Goal: Consume media (video, audio): Browse casually

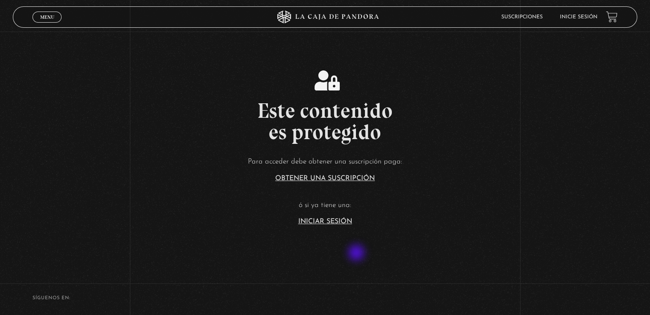
scroll to position [171, 0]
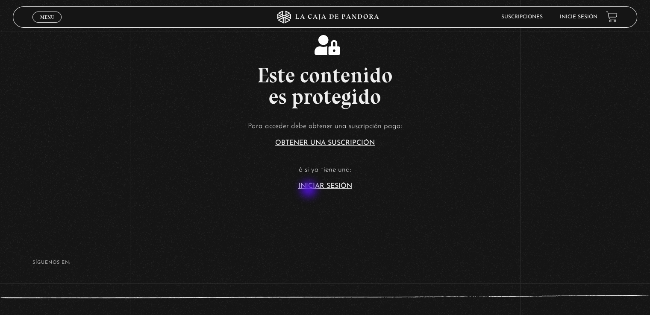
click at [309, 190] on section "Este contenido es protegido Para acceder debe obtener una suscripción paga: Obt…" at bounding box center [325, 104] width 650 height 252
click at [309, 184] on link "Iniciar Sesión" at bounding box center [325, 186] width 54 height 7
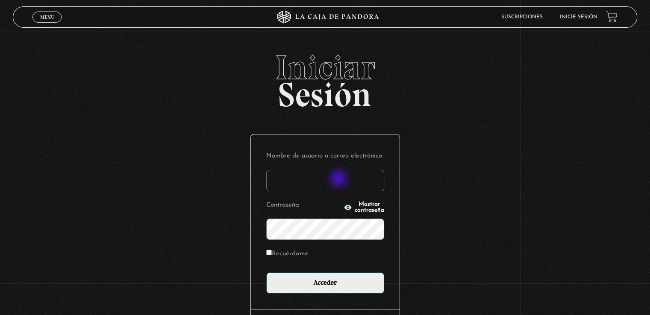
click at [339, 180] on input "Nombre de usuario o correo electrónico" at bounding box center [325, 180] width 118 height 21
type input "daniros2190@gmail.com"
click at [266, 273] on input "Acceder" at bounding box center [325, 283] width 118 height 21
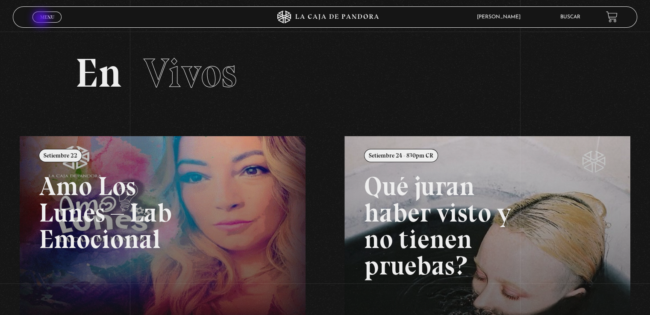
click at [42, 19] on span "Menu" at bounding box center [47, 17] width 14 height 5
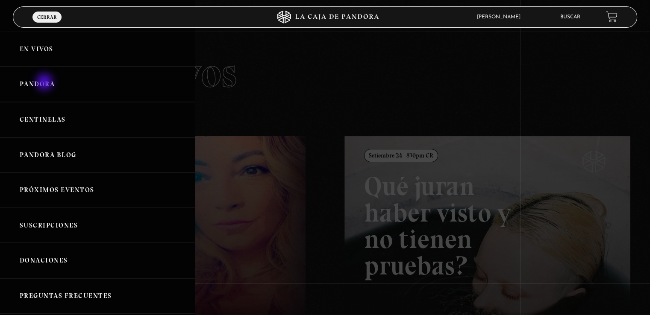
click at [45, 83] on link "Pandora" at bounding box center [97, 84] width 195 height 35
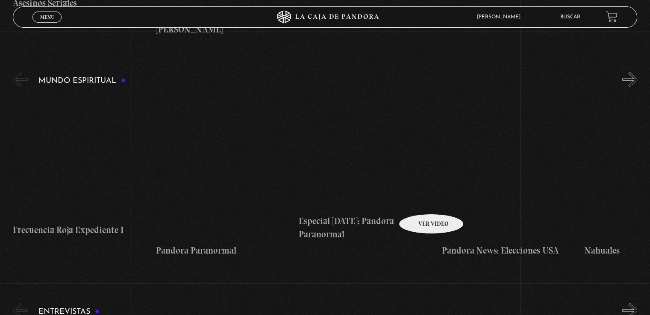
scroll to position [2521, 0]
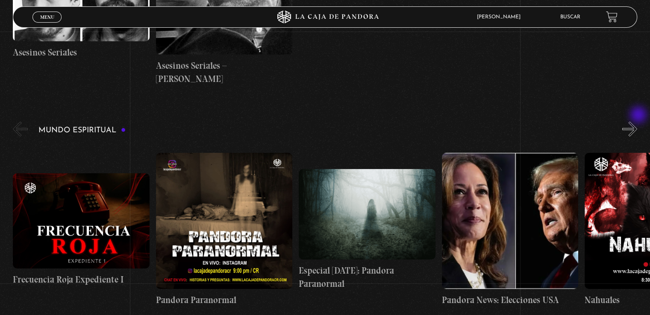
click at [637, 122] on button "»" at bounding box center [629, 129] width 15 height 15
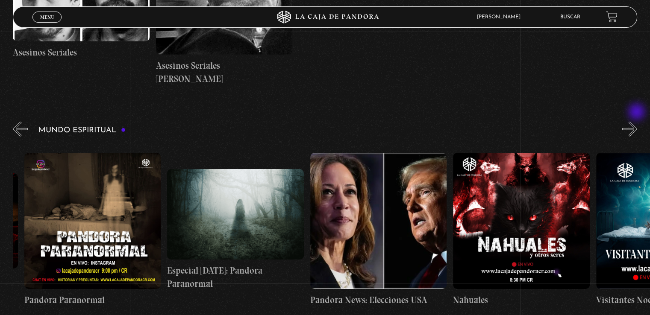
click at [637, 122] on button "»" at bounding box center [629, 129] width 15 height 15
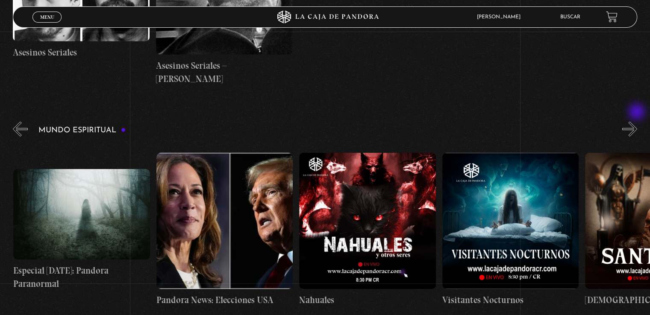
click at [637, 122] on button "»" at bounding box center [629, 129] width 15 height 15
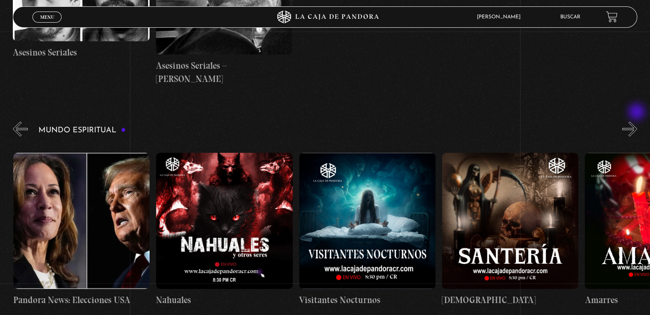
click at [637, 122] on button "»" at bounding box center [629, 129] width 15 height 15
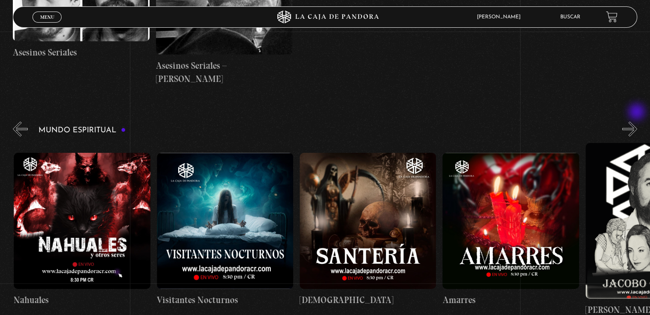
click at [637, 122] on button "»" at bounding box center [629, 129] width 15 height 15
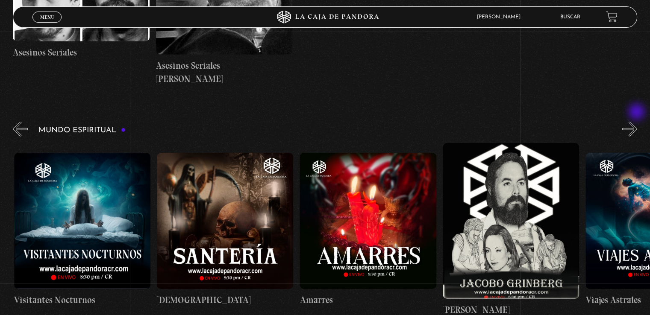
click at [637, 122] on button "»" at bounding box center [629, 129] width 15 height 15
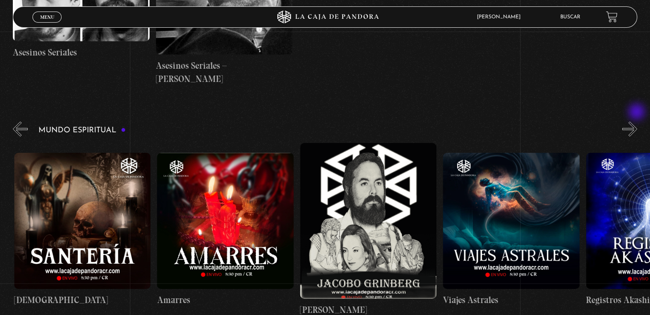
click at [637, 122] on button "»" at bounding box center [629, 129] width 15 height 15
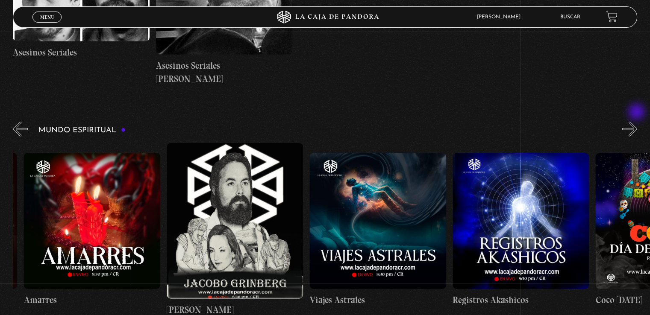
click at [637, 122] on button "»" at bounding box center [629, 129] width 15 height 15
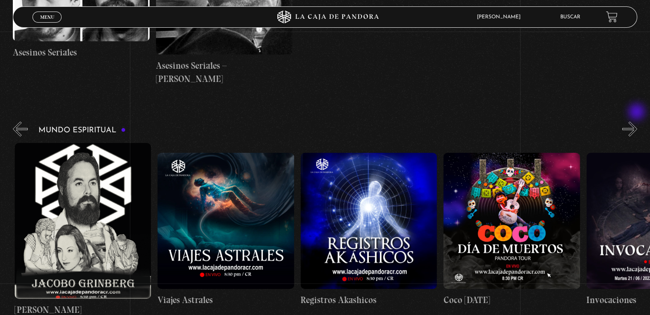
click at [637, 122] on button "»" at bounding box center [629, 129] width 15 height 15
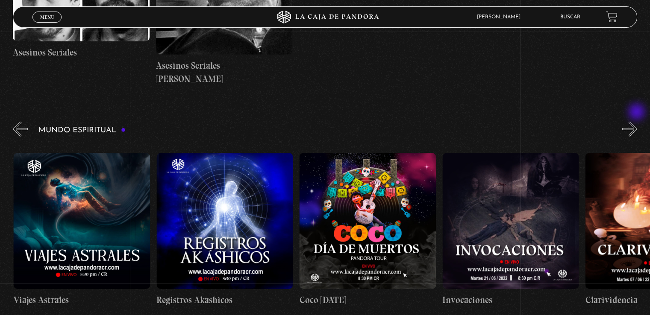
click at [637, 122] on button "»" at bounding box center [629, 129] width 15 height 15
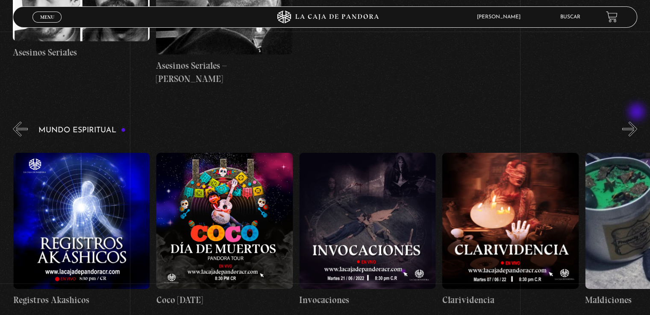
click at [637, 122] on button "»" at bounding box center [629, 129] width 15 height 15
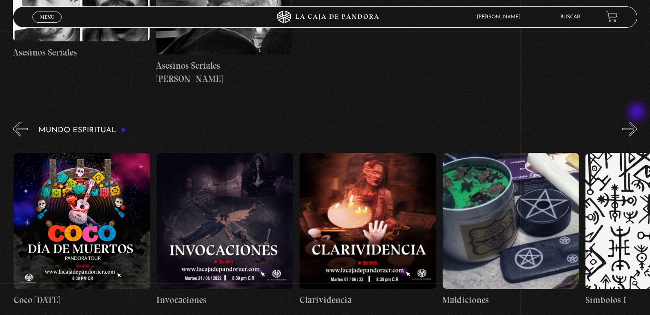
click at [637, 122] on button "»" at bounding box center [629, 129] width 15 height 15
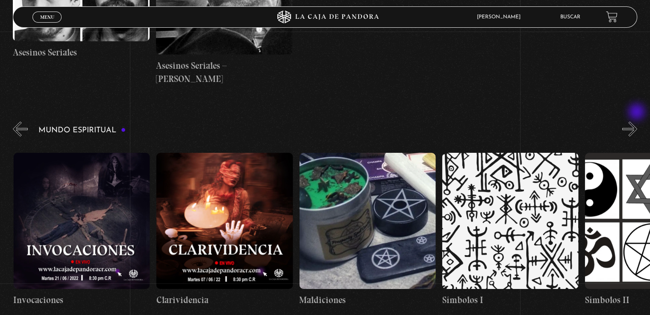
click at [637, 122] on button "»" at bounding box center [629, 129] width 15 height 15
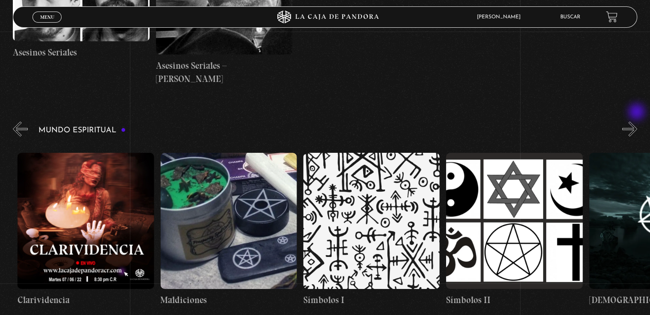
click at [637, 122] on button "»" at bounding box center [629, 129] width 15 height 15
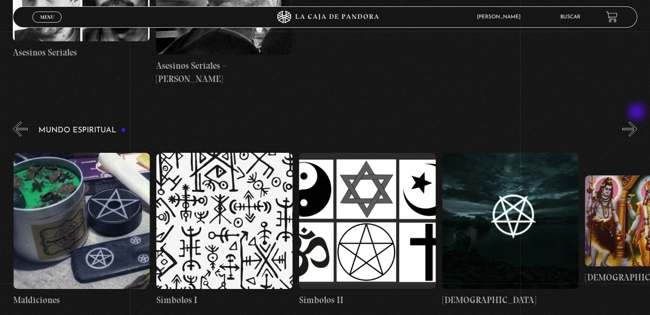
click at [637, 122] on button "»" at bounding box center [629, 129] width 15 height 15
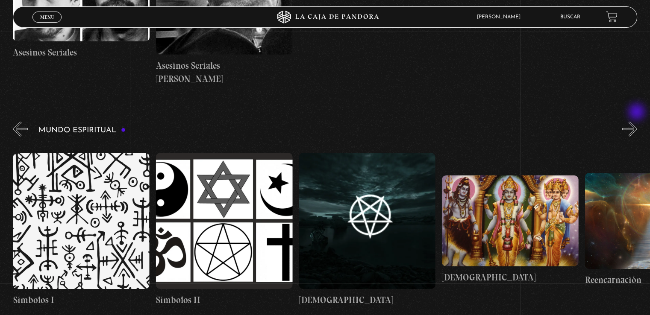
click at [637, 122] on button "»" at bounding box center [629, 129] width 15 height 15
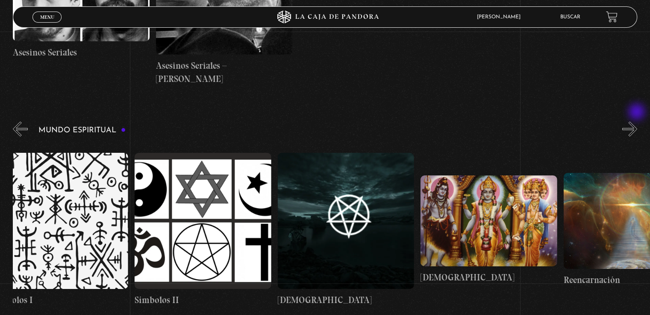
scroll to position [0, 2215]
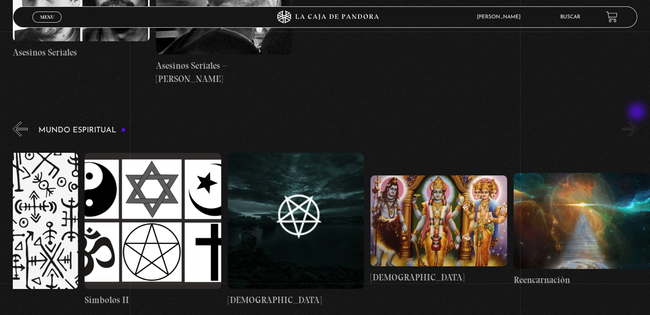
click at [637, 122] on button "»" at bounding box center [629, 129] width 15 height 15
click at [26, 122] on button "«" at bounding box center [20, 129] width 15 height 15
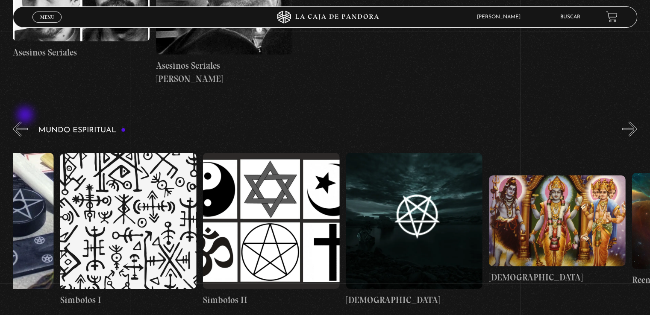
click at [26, 122] on button "«" at bounding box center [20, 129] width 15 height 15
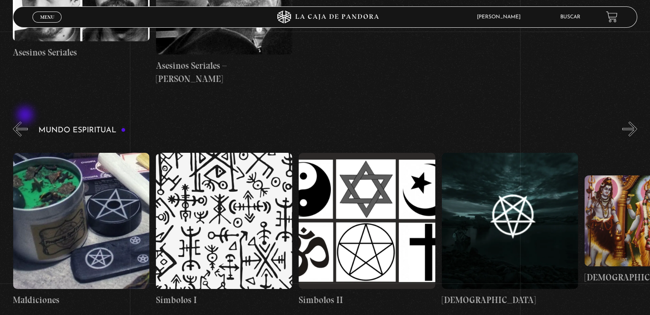
click at [26, 122] on button "«" at bounding box center [20, 129] width 15 height 15
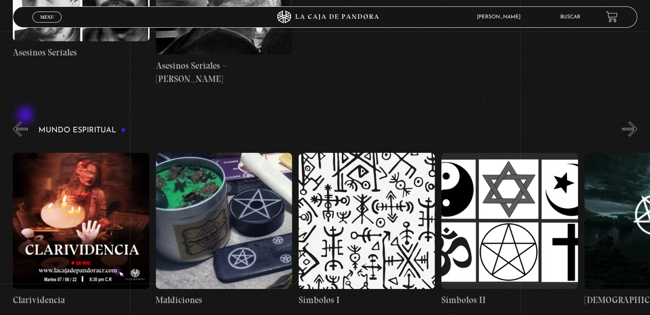
click at [26, 122] on button "«" at bounding box center [20, 129] width 15 height 15
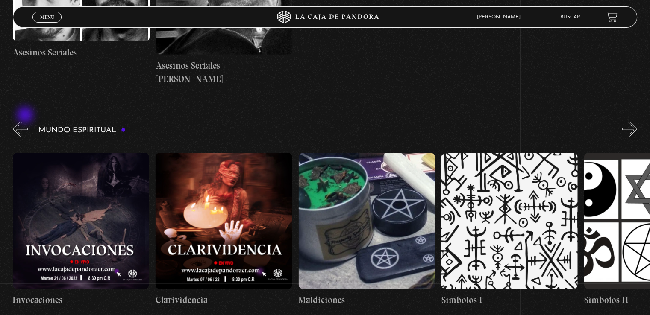
click at [26, 122] on button "«" at bounding box center [20, 129] width 15 height 15
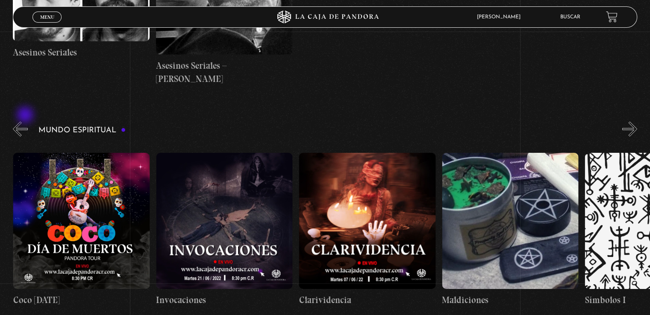
click at [26, 122] on button "«" at bounding box center [20, 129] width 15 height 15
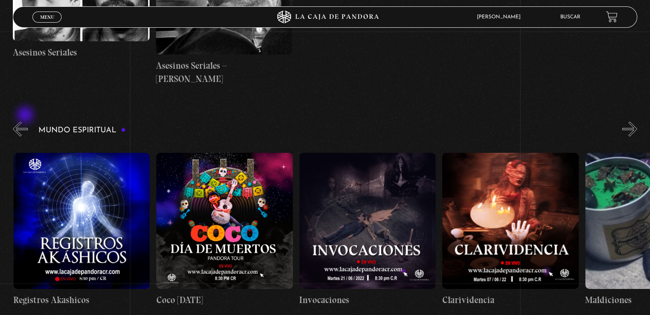
click at [26, 122] on button "«" at bounding box center [20, 129] width 15 height 15
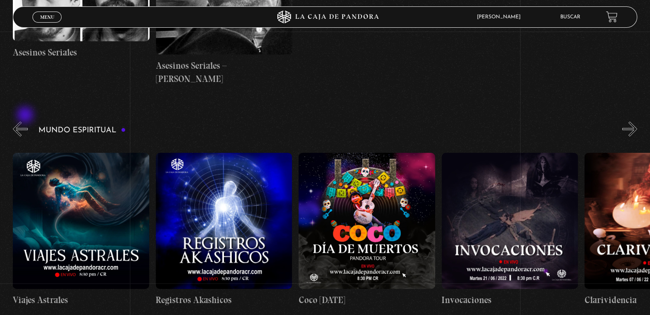
click at [26, 122] on button "«" at bounding box center [20, 129] width 15 height 15
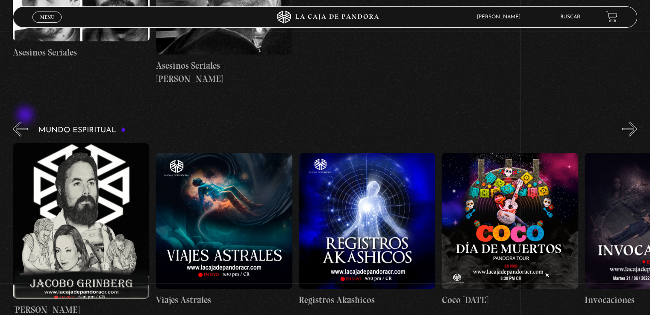
click at [26, 122] on button "«" at bounding box center [20, 129] width 15 height 15
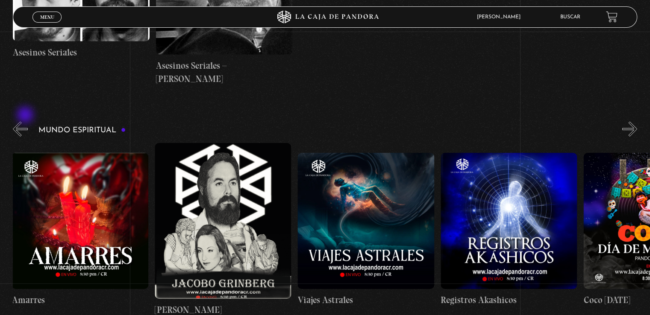
click at [26, 122] on button "«" at bounding box center [20, 129] width 15 height 15
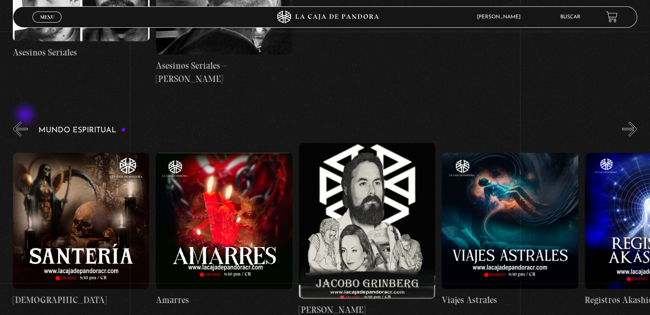
click at [26, 122] on button "«" at bounding box center [20, 129] width 15 height 15
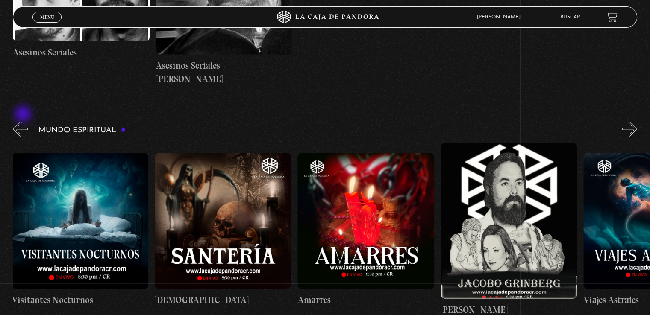
click at [24, 122] on button "«" at bounding box center [20, 129] width 15 height 15
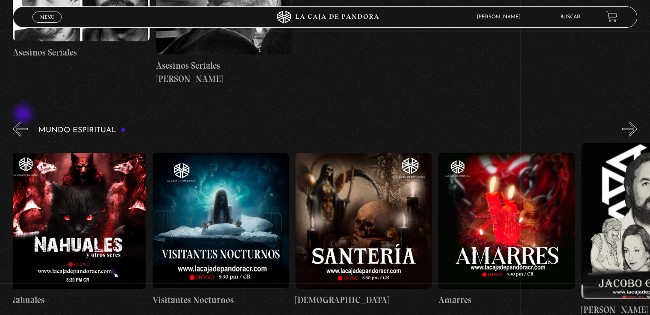
click at [24, 122] on button "«" at bounding box center [20, 129] width 15 height 15
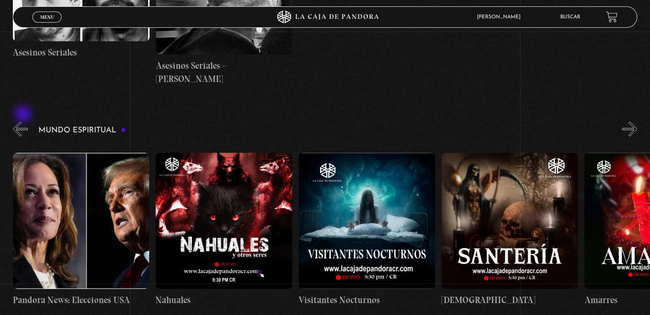
click at [24, 122] on button "«" at bounding box center [20, 129] width 15 height 15
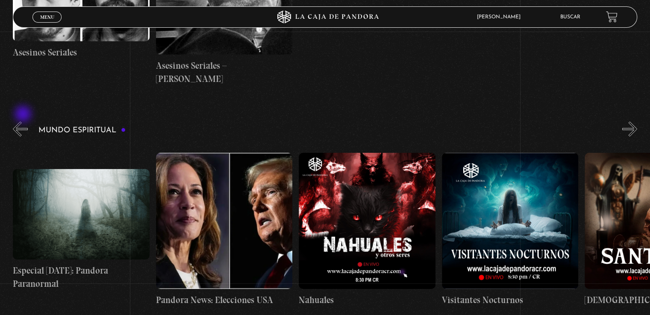
click at [24, 122] on button "«" at bounding box center [20, 129] width 15 height 15
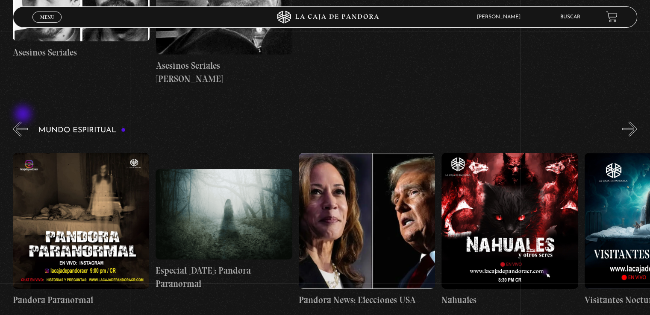
click at [24, 122] on button "«" at bounding box center [20, 129] width 15 height 15
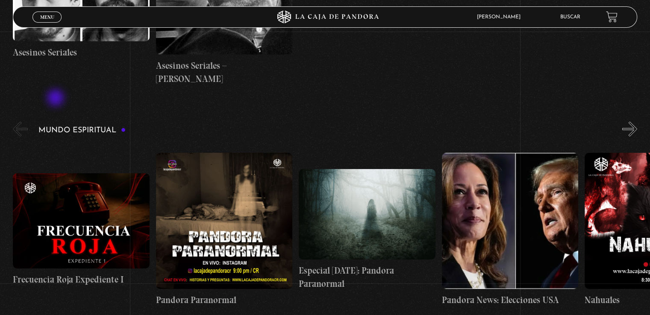
scroll to position [0, 0]
click at [25, 122] on button "«" at bounding box center [20, 129] width 15 height 15
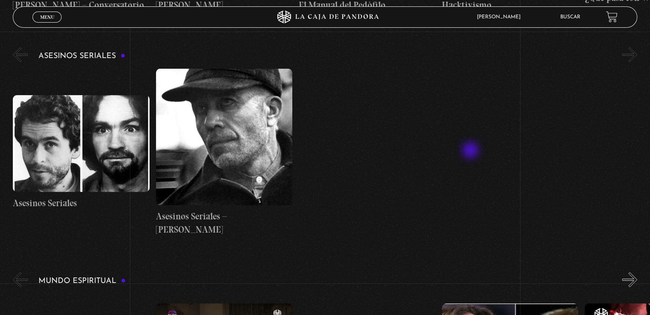
scroll to position [2350, 0]
